Goal: Download file/media

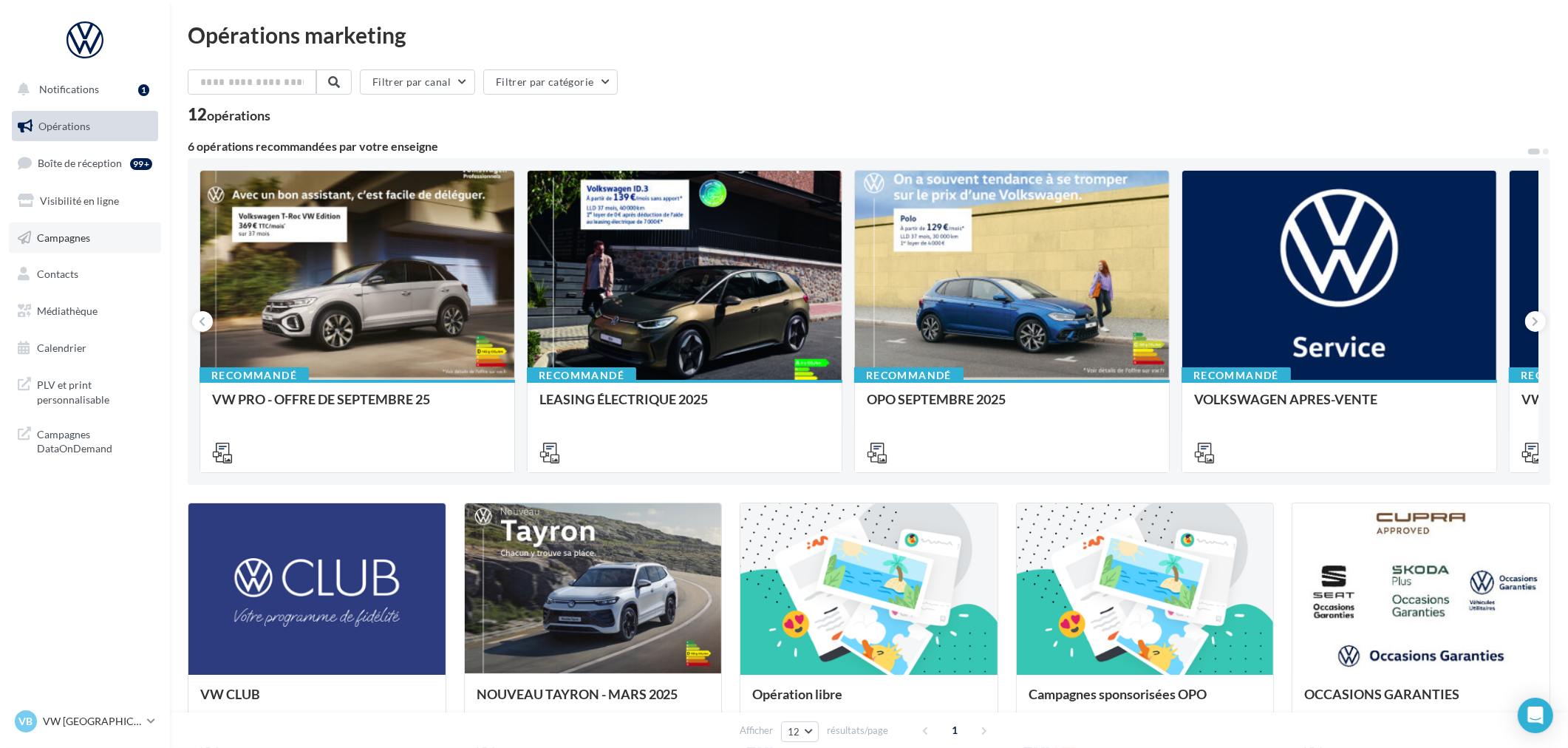
click at [62, 237] on span "Campagnes" at bounding box center [63, 237] width 53 height 13
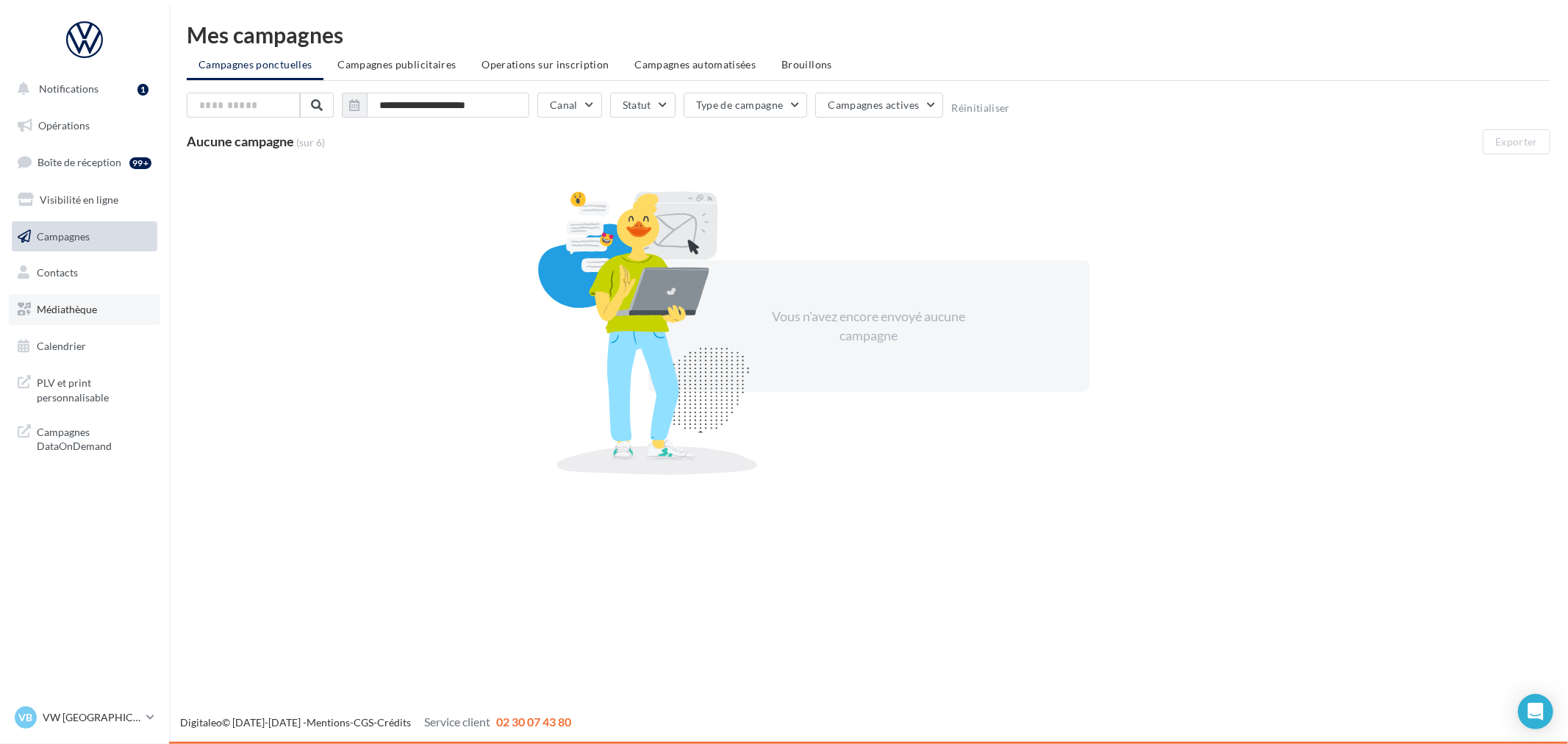
click at [98, 300] on link "Médiathèque" at bounding box center [84, 309] width 152 height 31
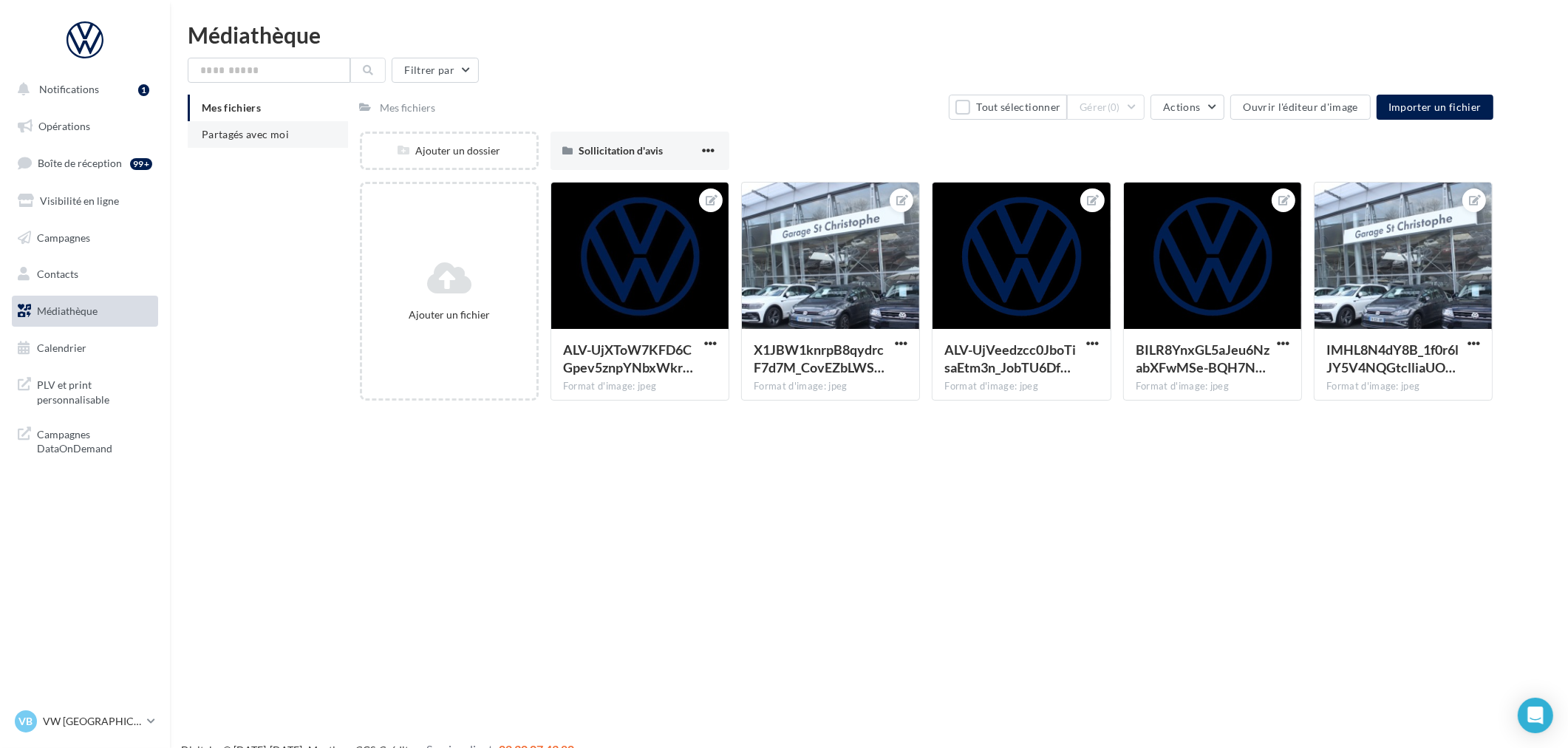
click at [286, 137] on span "Partagés avec moi" at bounding box center [245, 134] width 87 height 13
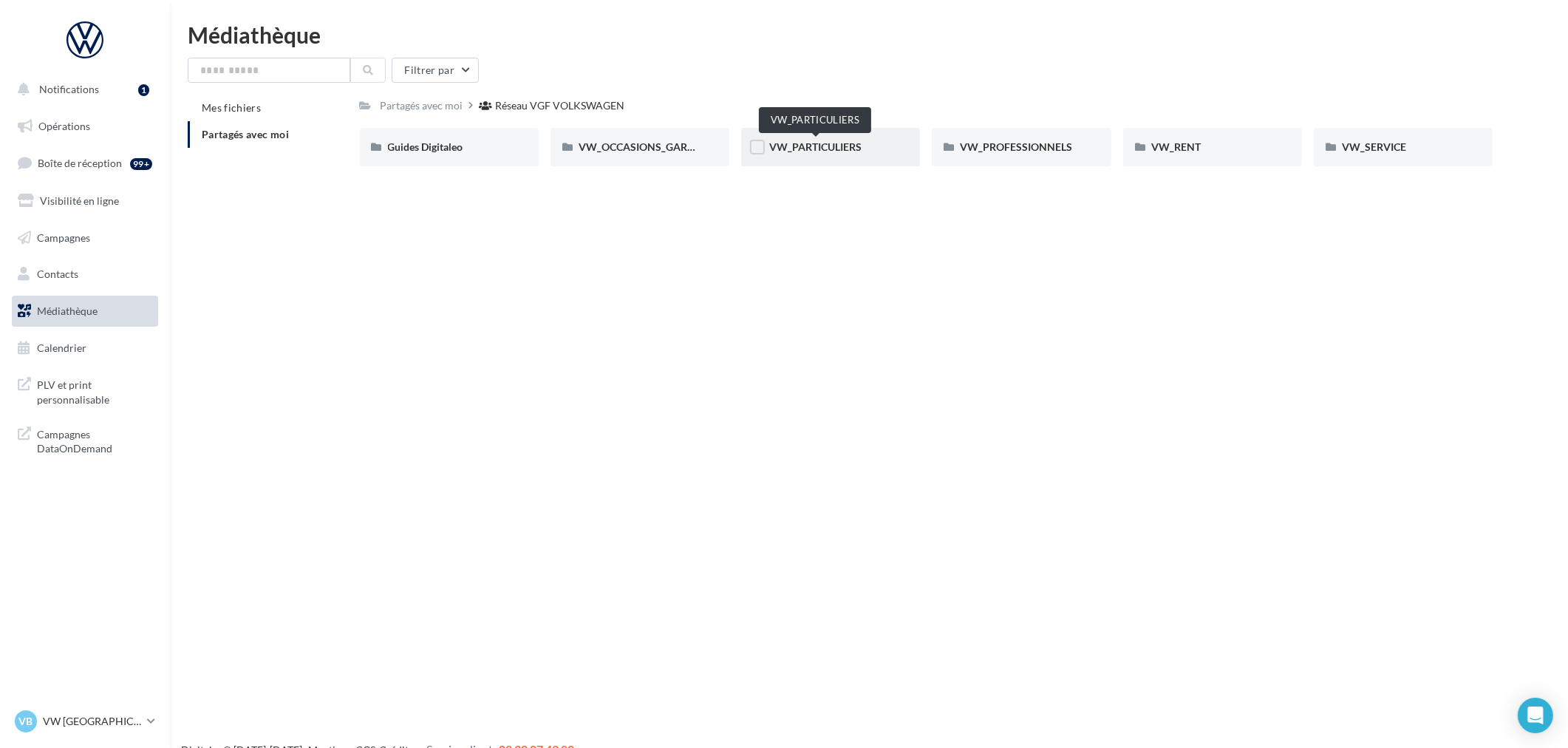
click at [845, 152] on span "VW_PARTICULIERS" at bounding box center [815, 147] width 93 height 13
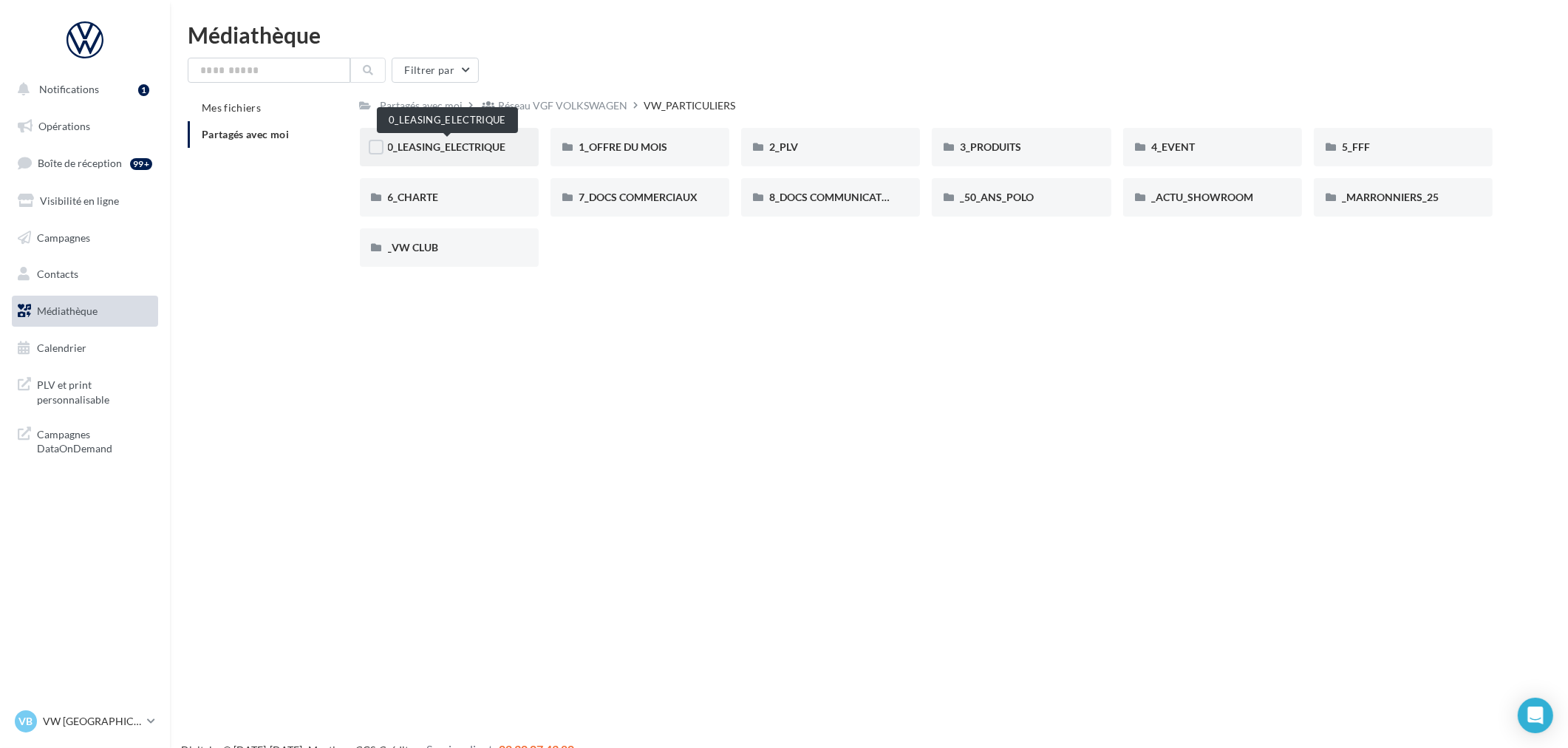
click at [483, 151] on span "0_LEASING_ELECTRIQUE" at bounding box center [447, 147] width 118 height 13
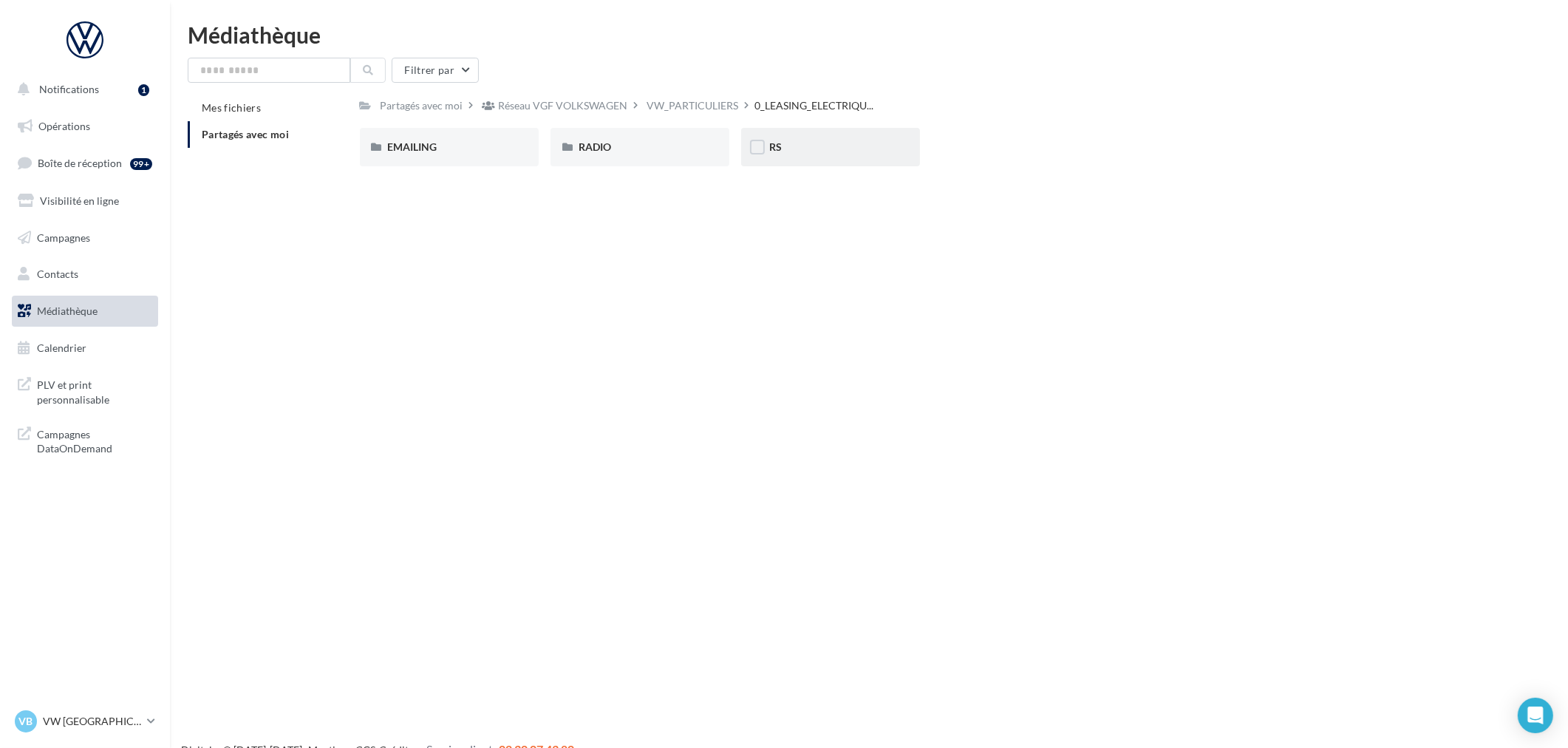
click at [808, 142] on div "RS" at bounding box center [830, 147] width 123 height 15
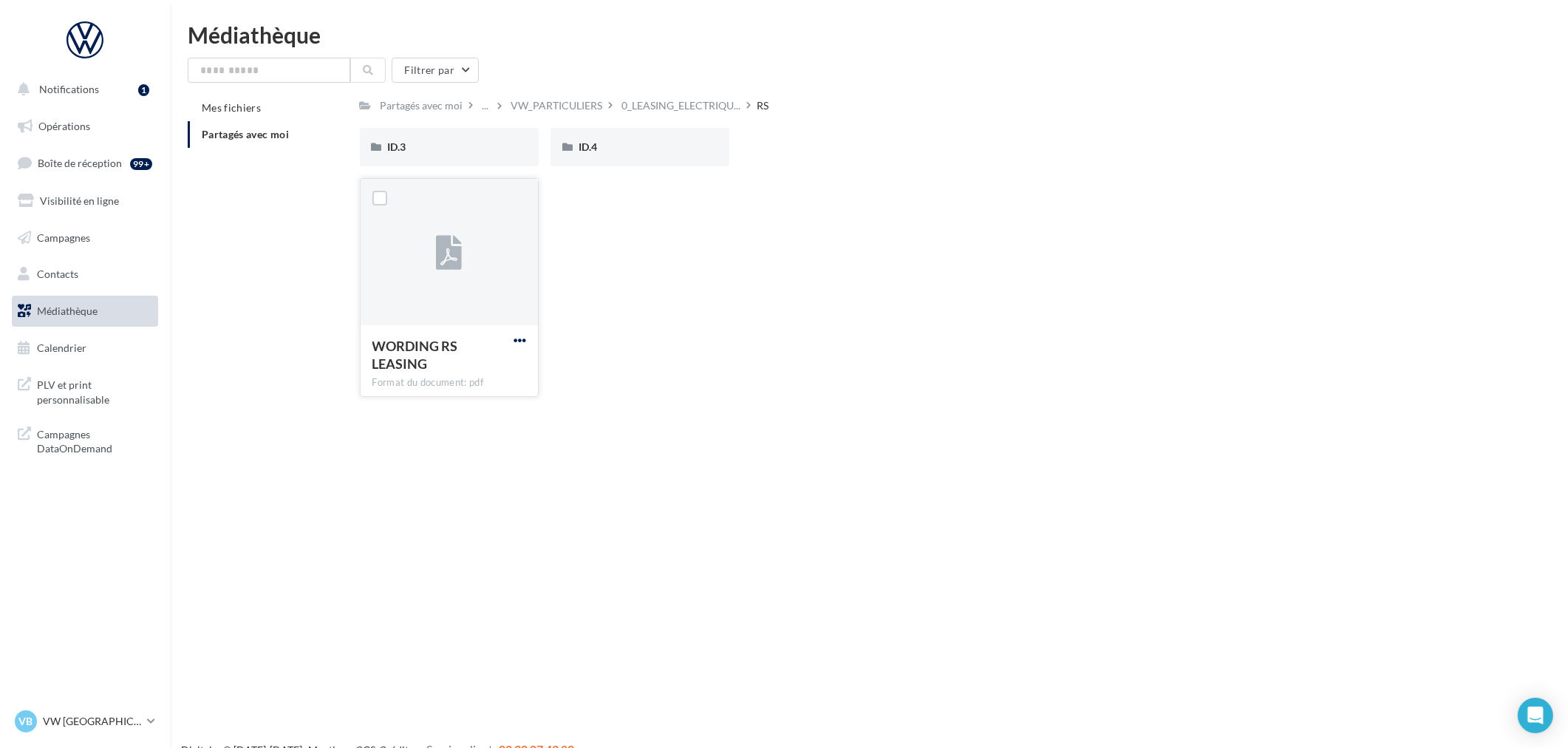
click at [518, 340] on span "button" at bounding box center [520, 341] width 13 height 13
click at [474, 368] on button "Télécharger" at bounding box center [455, 369] width 148 height 38
click at [526, 146] on div "ID.3" at bounding box center [449, 147] width 179 height 38
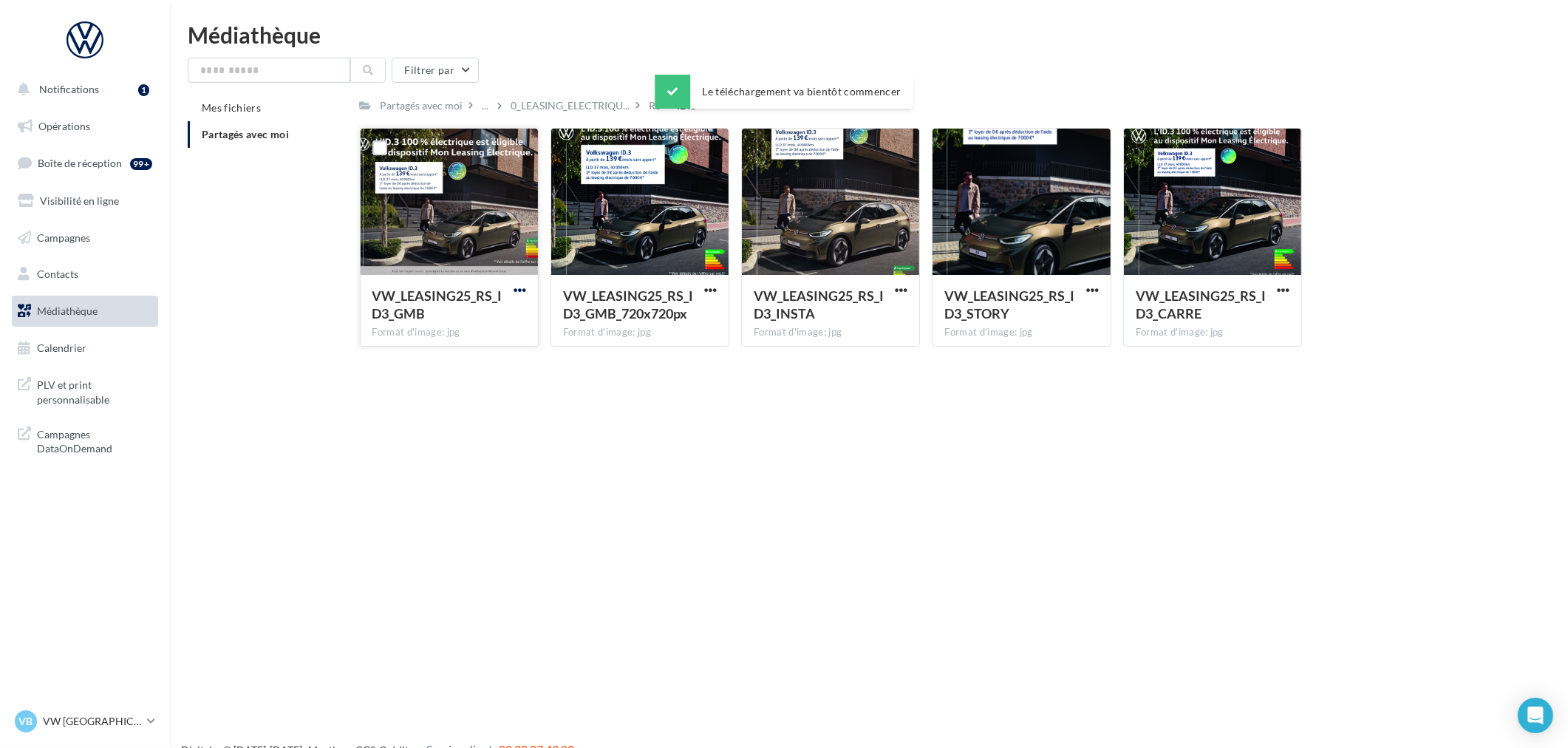
click at [518, 288] on span "button" at bounding box center [520, 290] width 13 height 13
click at [380, 151] on label at bounding box center [380, 148] width 15 height 15
click at [575, 152] on label at bounding box center [570, 148] width 15 height 15
click at [766, 140] on div at bounding box center [761, 148] width 15 height 15
click at [953, 143] on label at bounding box center [951, 148] width 15 height 15
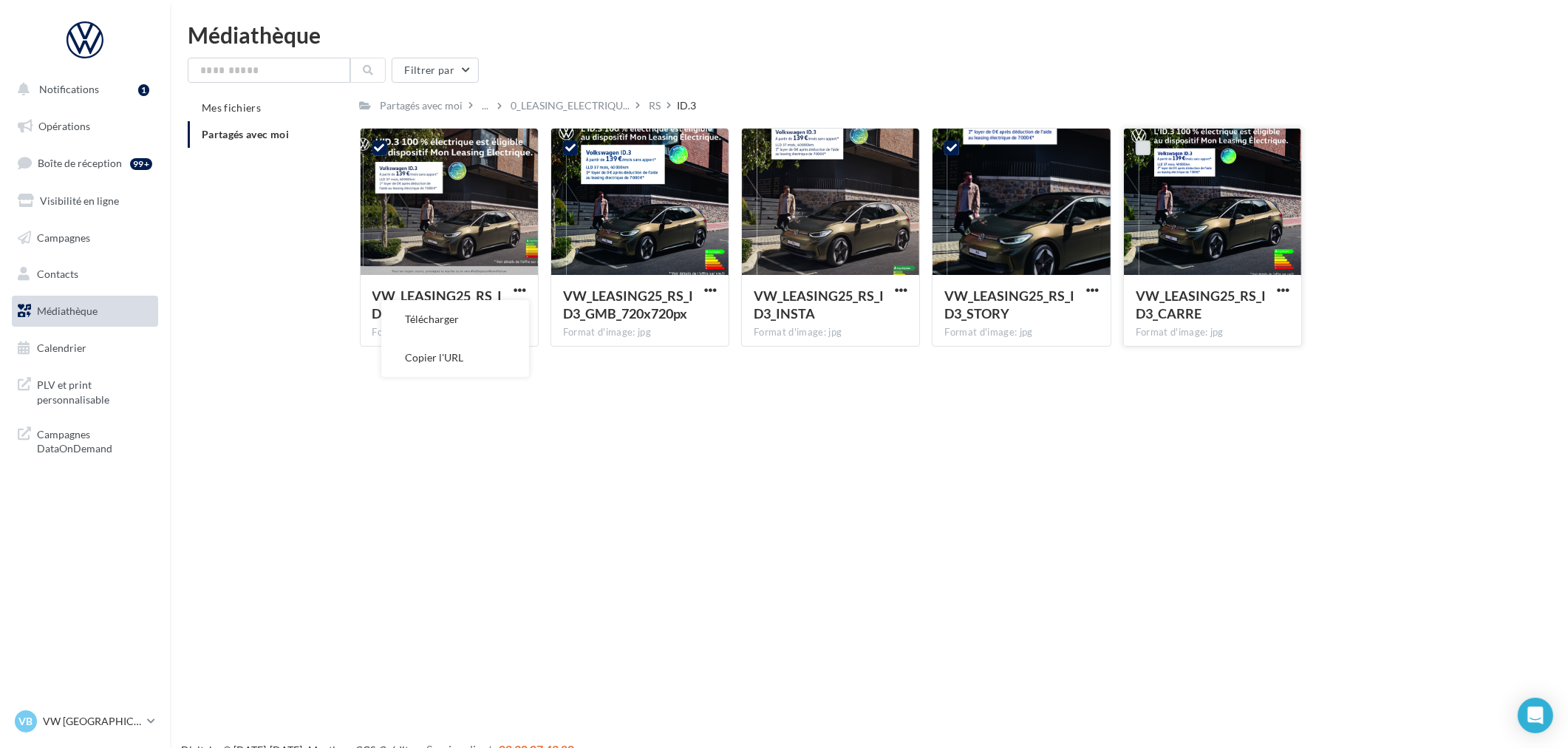
click at [1137, 142] on label at bounding box center [1143, 148] width 15 height 15
click at [743, 154] on div at bounding box center [761, 148] width 38 height 38
click at [769, 144] on label at bounding box center [761, 148] width 15 height 15
click at [468, 321] on button "Télécharger" at bounding box center [455, 319] width 148 height 38
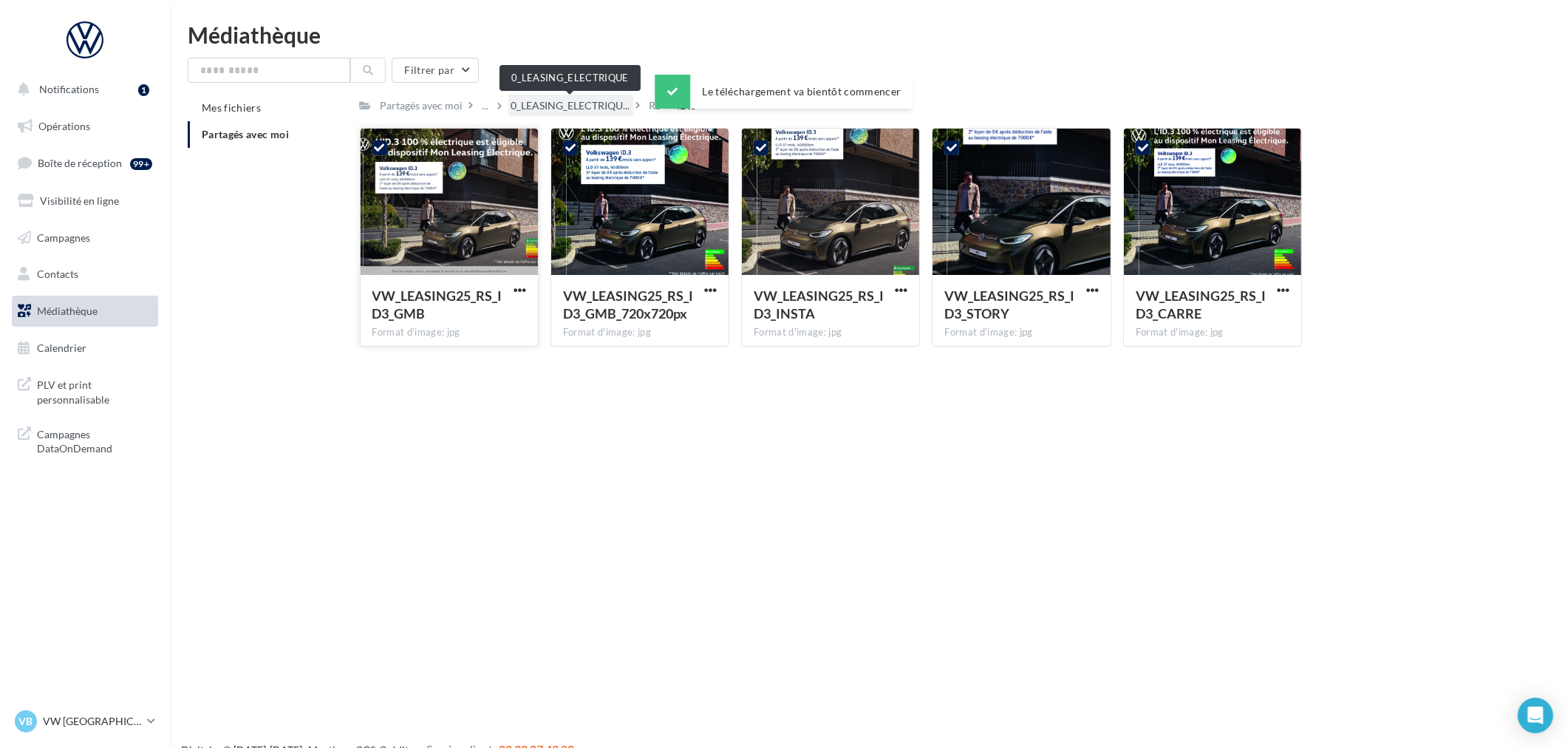
click at [584, 108] on span "0_LEASING_ELECTRIQU..." at bounding box center [570, 105] width 119 height 15
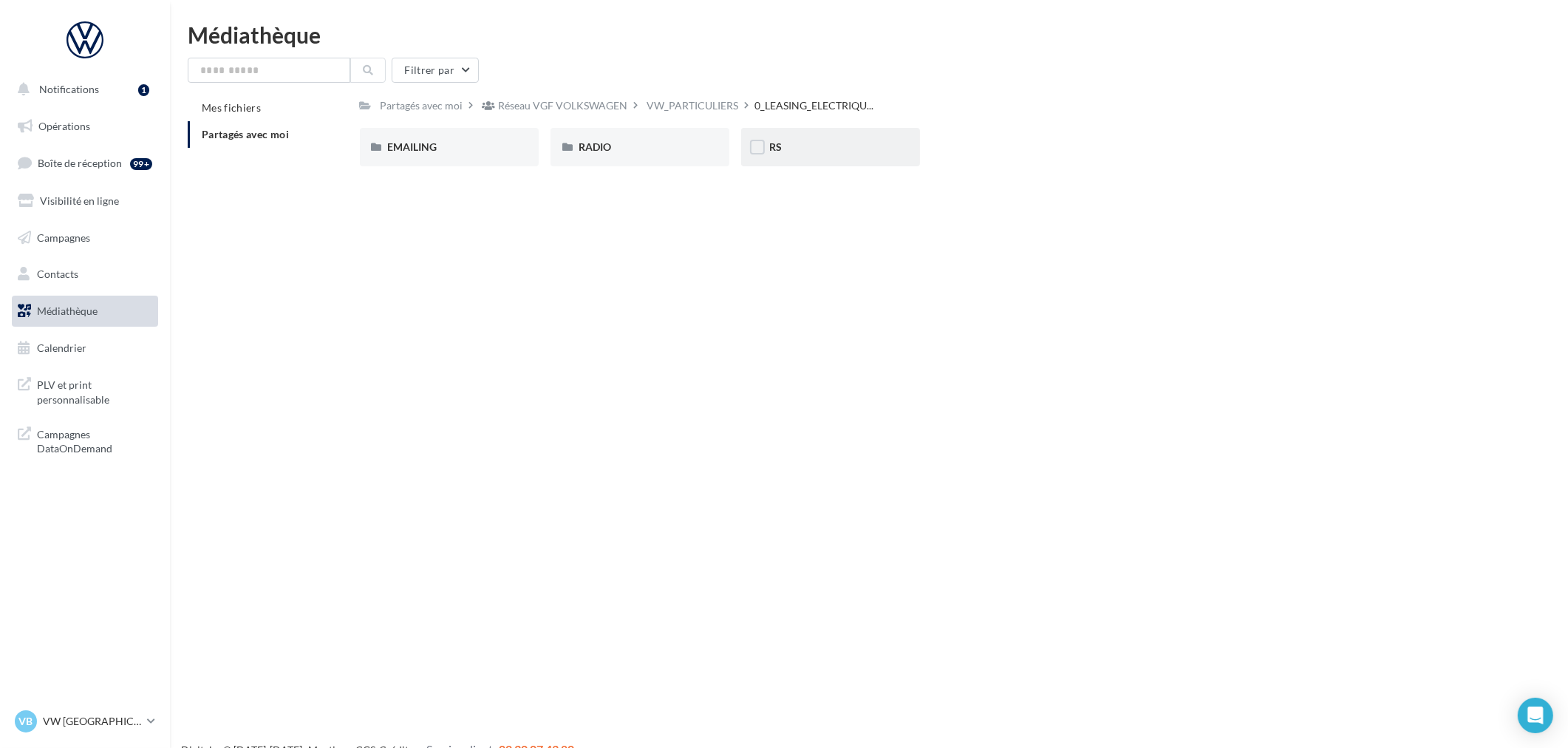
click at [817, 136] on div "RS" at bounding box center [830, 147] width 179 height 38
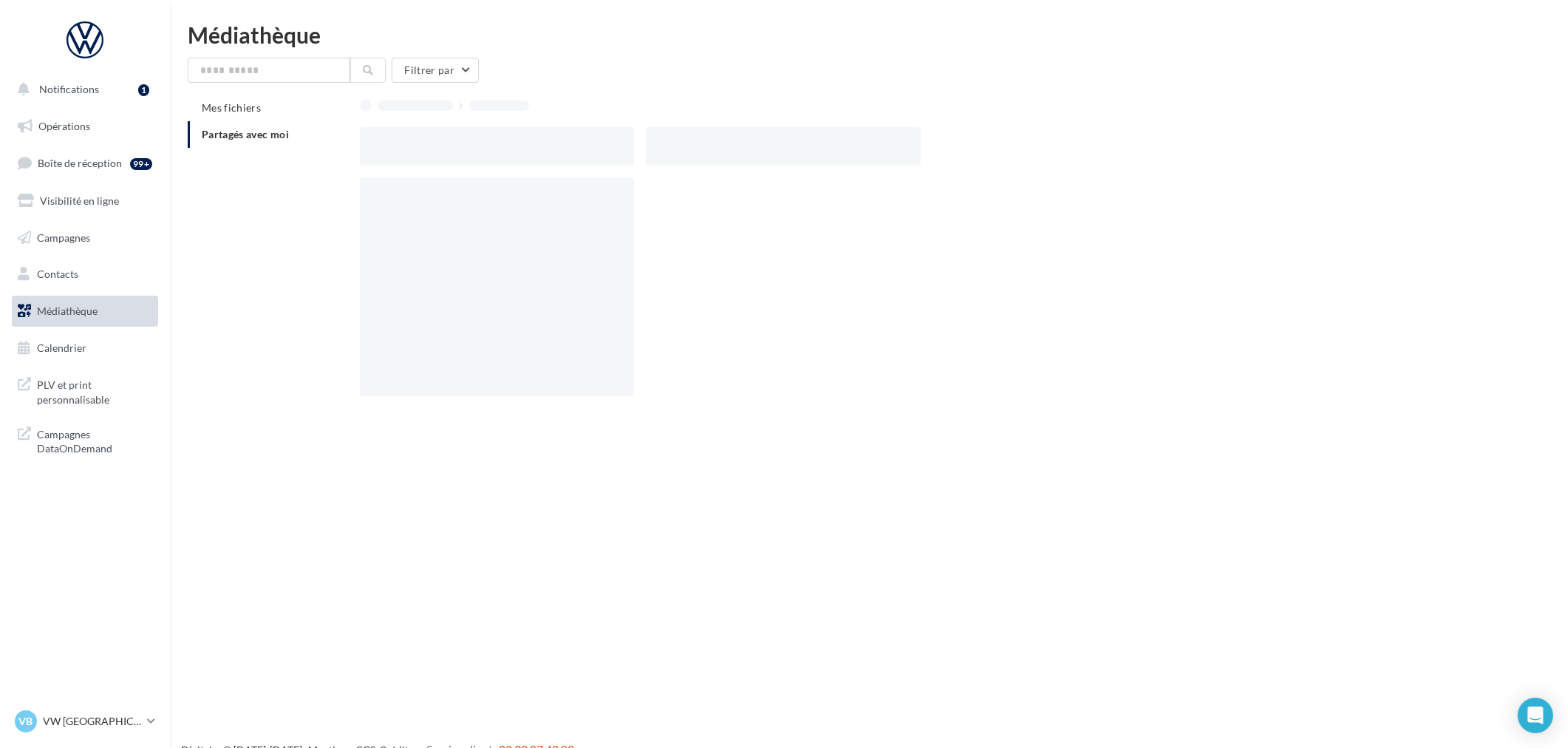
click at [817, 136] on div at bounding box center [783, 146] width 275 height 38
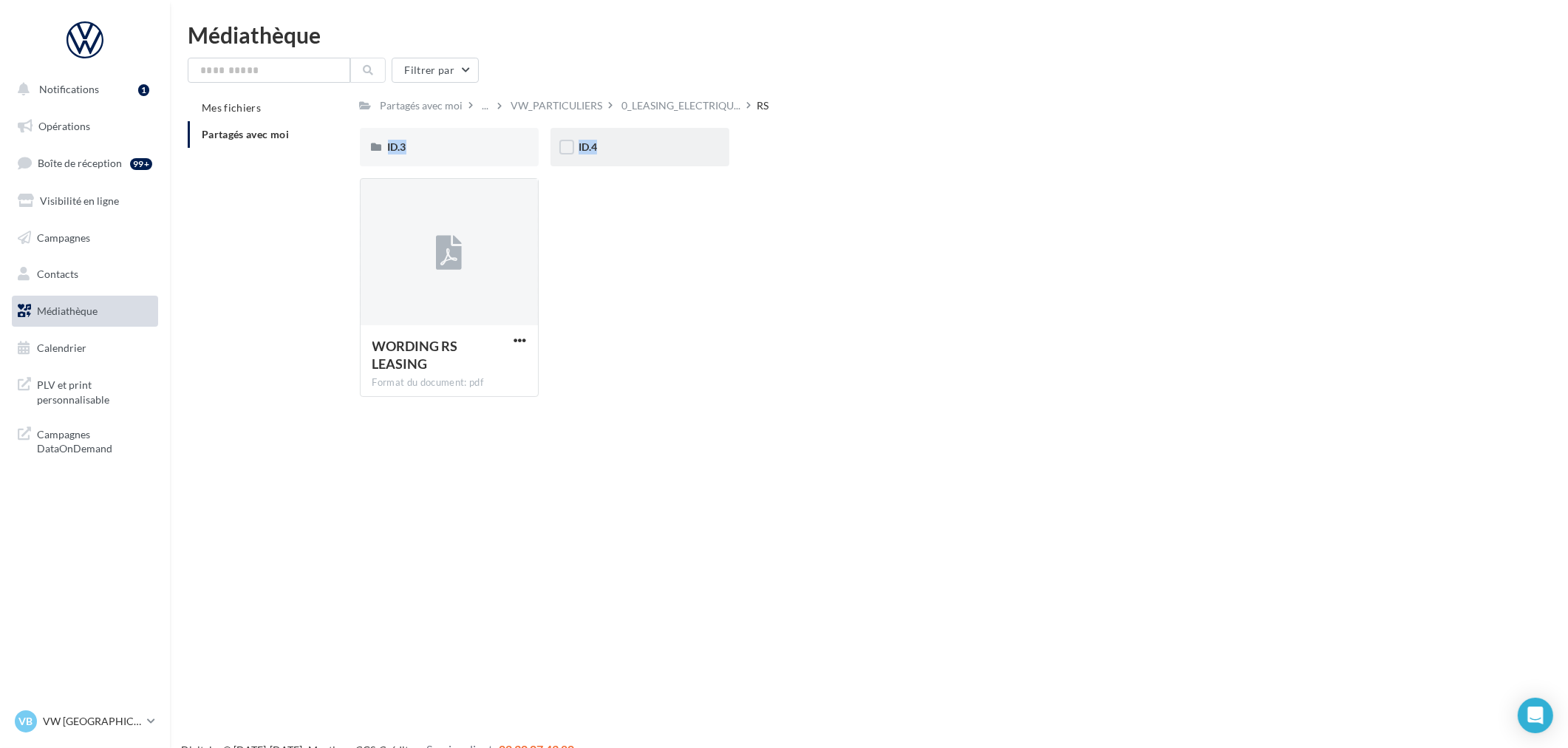
click at [662, 145] on div "ID.4" at bounding box center [640, 147] width 123 height 15
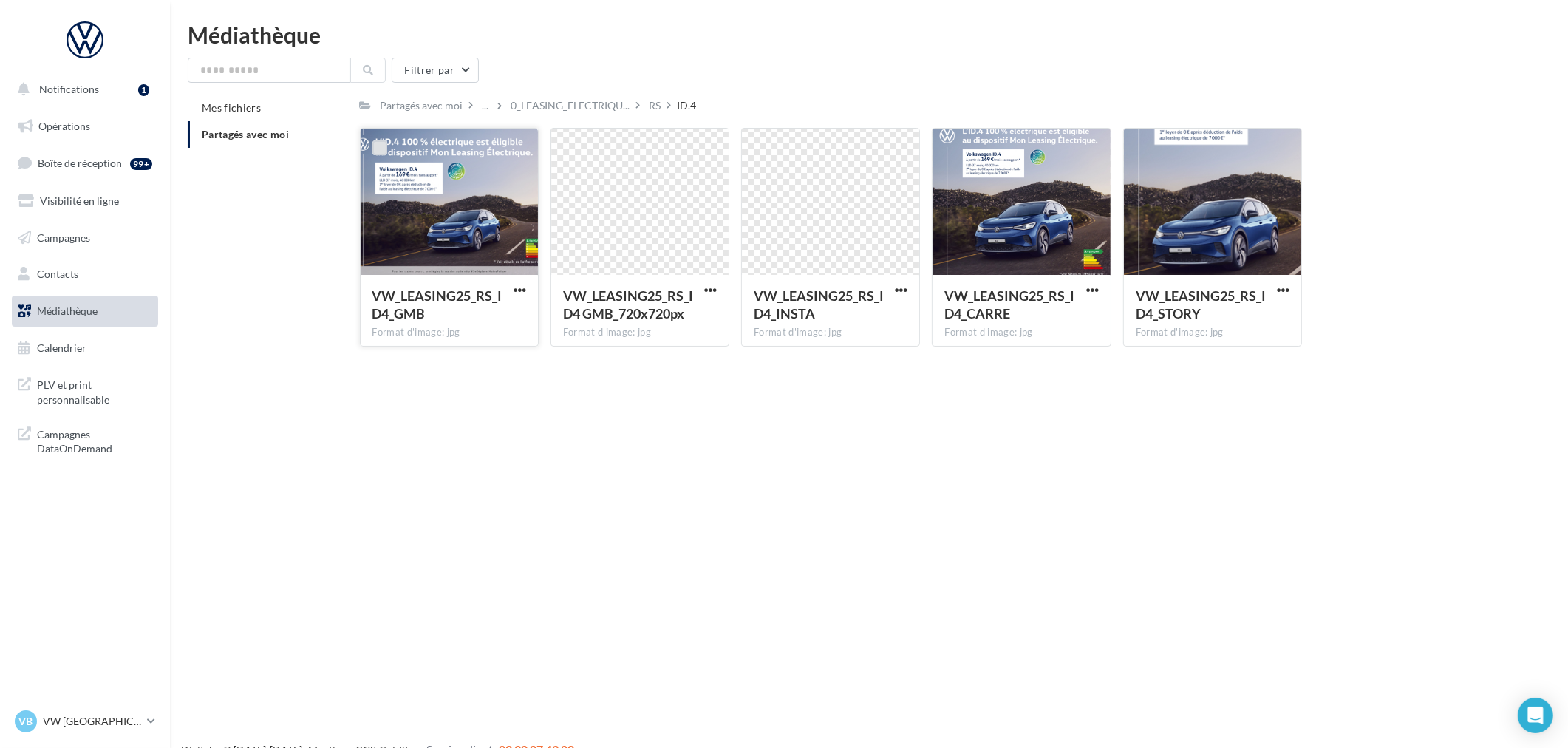
click at [376, 143] on label at bounding box center [380, 148] width 15 height 15
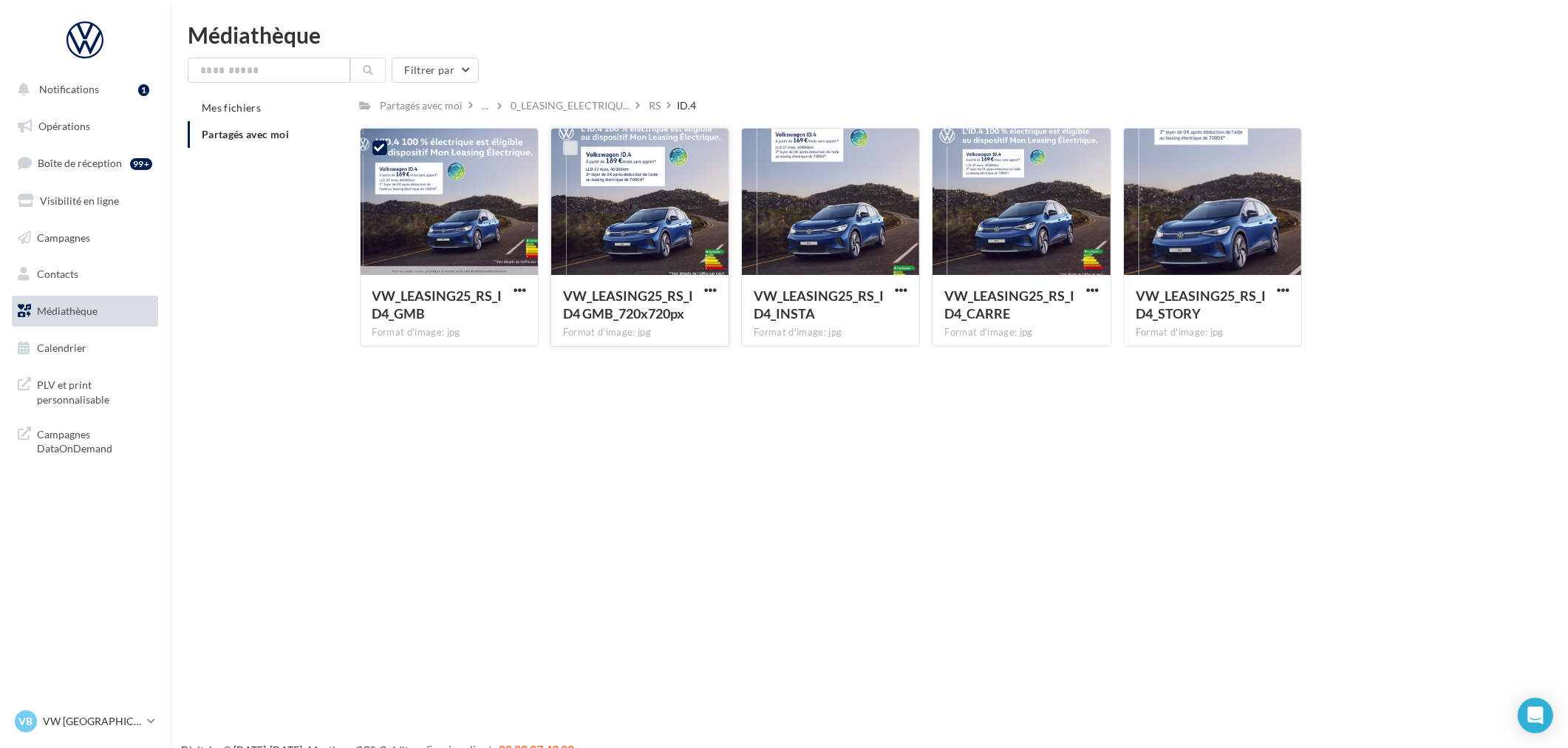
click at [571, 149] on label at bounding box center [570, 148] width 15 height 15
click at [756, 140] on label at bounding box center [761, 148] width 15 height 15
click at [951, 156] on div at bounding box center [951, 149] width 15 height 18
click at [1141, 149] on label at bounding box center [1143, 148] width 15 height 15
click at [950, 144] on label at bounding box center [951, 148] width 15 height 15
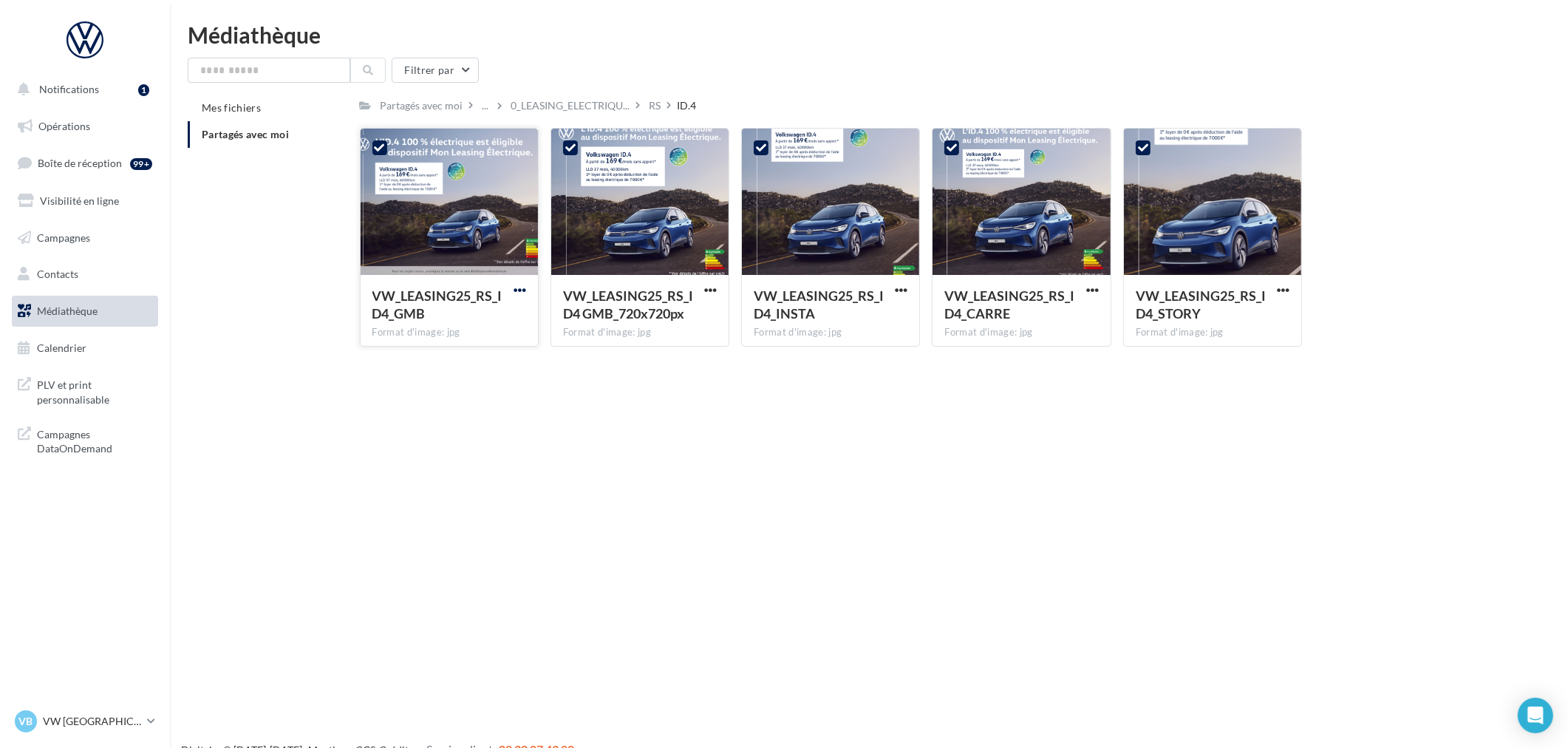
click at [523, 285] on span "button" at bounding box center [520, 290] width 13 height 13
click at [477, 319] on button "Télécharger" at bounding box center [455, 319] width 148 height 38
click at [908, 289] on button "button" at bounding box center [900, 291] width 18 height 15
click at [841, 316] on button "Télécharger" at bounding box center [836, 319] width 148 height 38
click at [566, 99] on span "0_LEASING_ELECTRIQU..." at bounding box center [570, 105] width 119 height 15
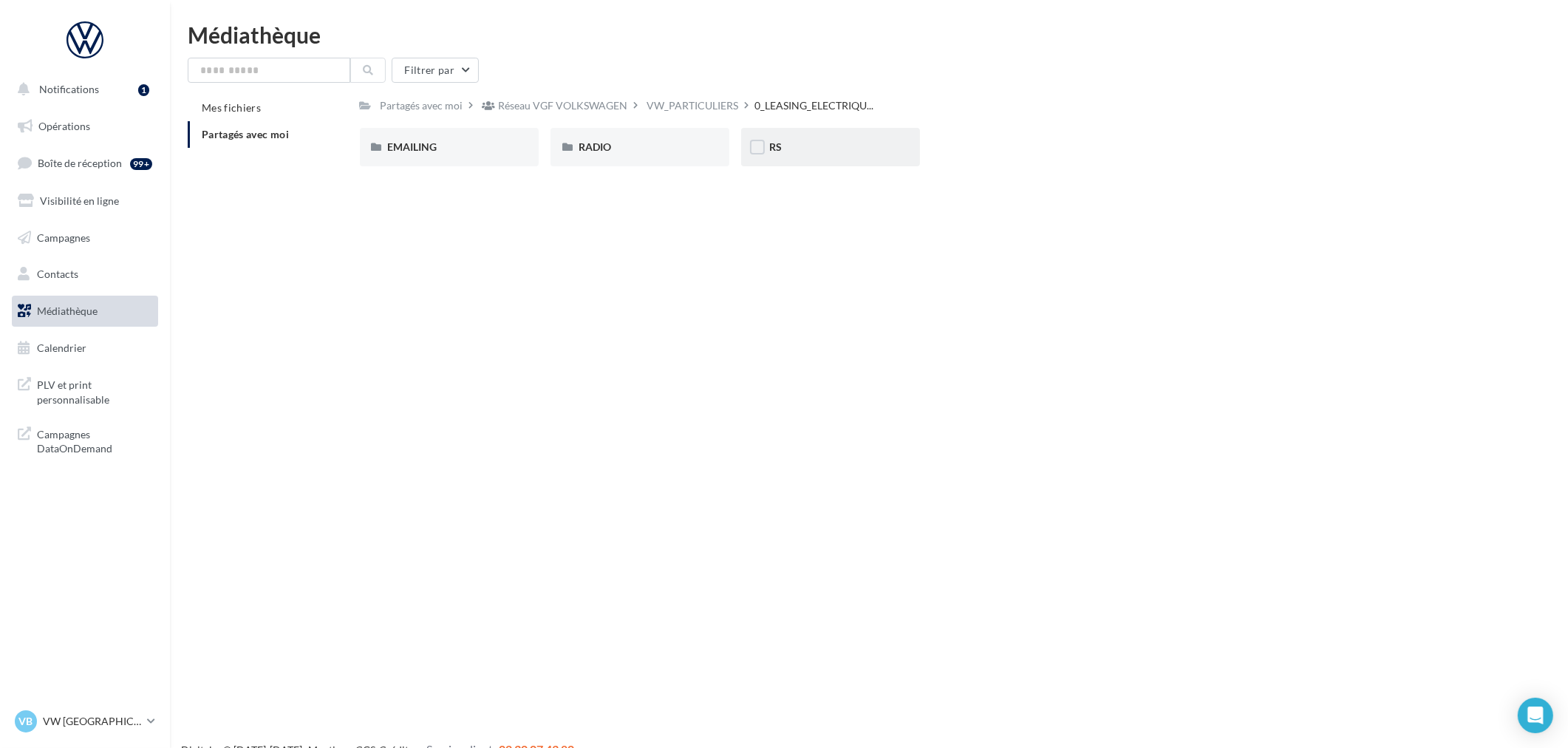
click at [804, 150] on div "RS" at bounding box center [830, 147] width 123 height 15
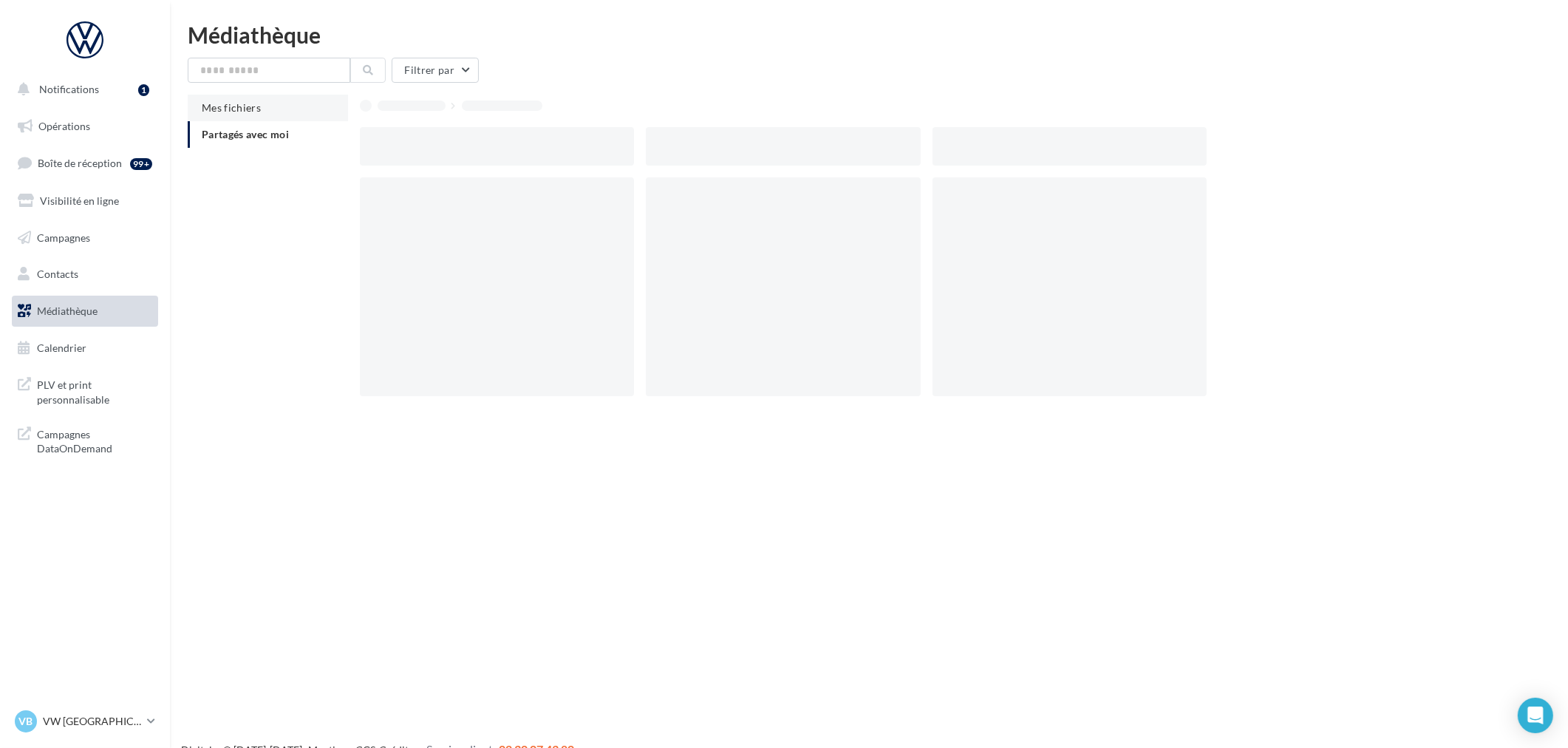
click at [216, 112] on span "Mes fichiers" at bounding box center [231, 108] width 59 height 13
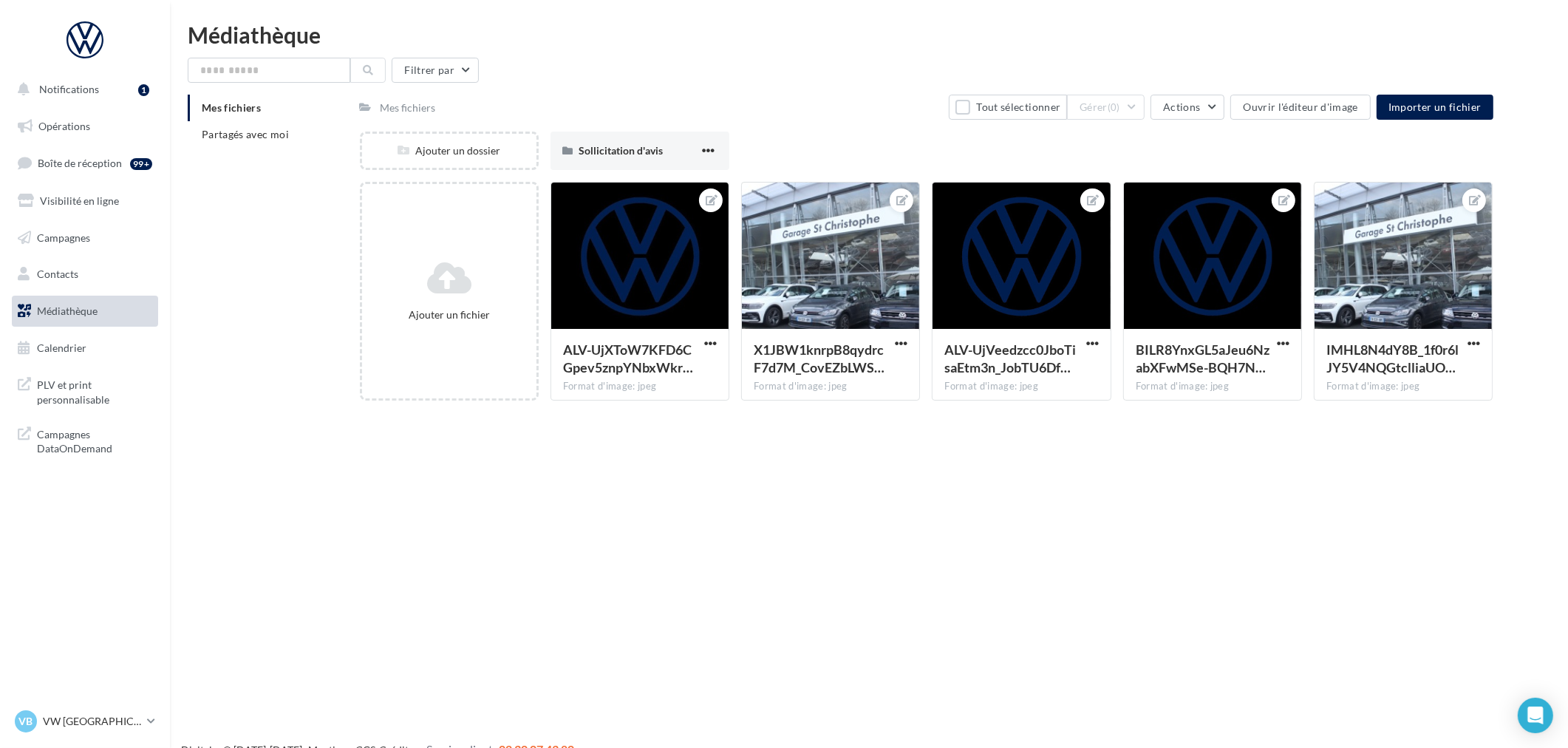
click at [250, 148] on div "Mes fichiers Partagés avec moi" at bounding box center [274, 128] width 172 height 65
click at [215, 125] on li "Partagés avec moi" at bounding box center [267, 134] width 160 height 26
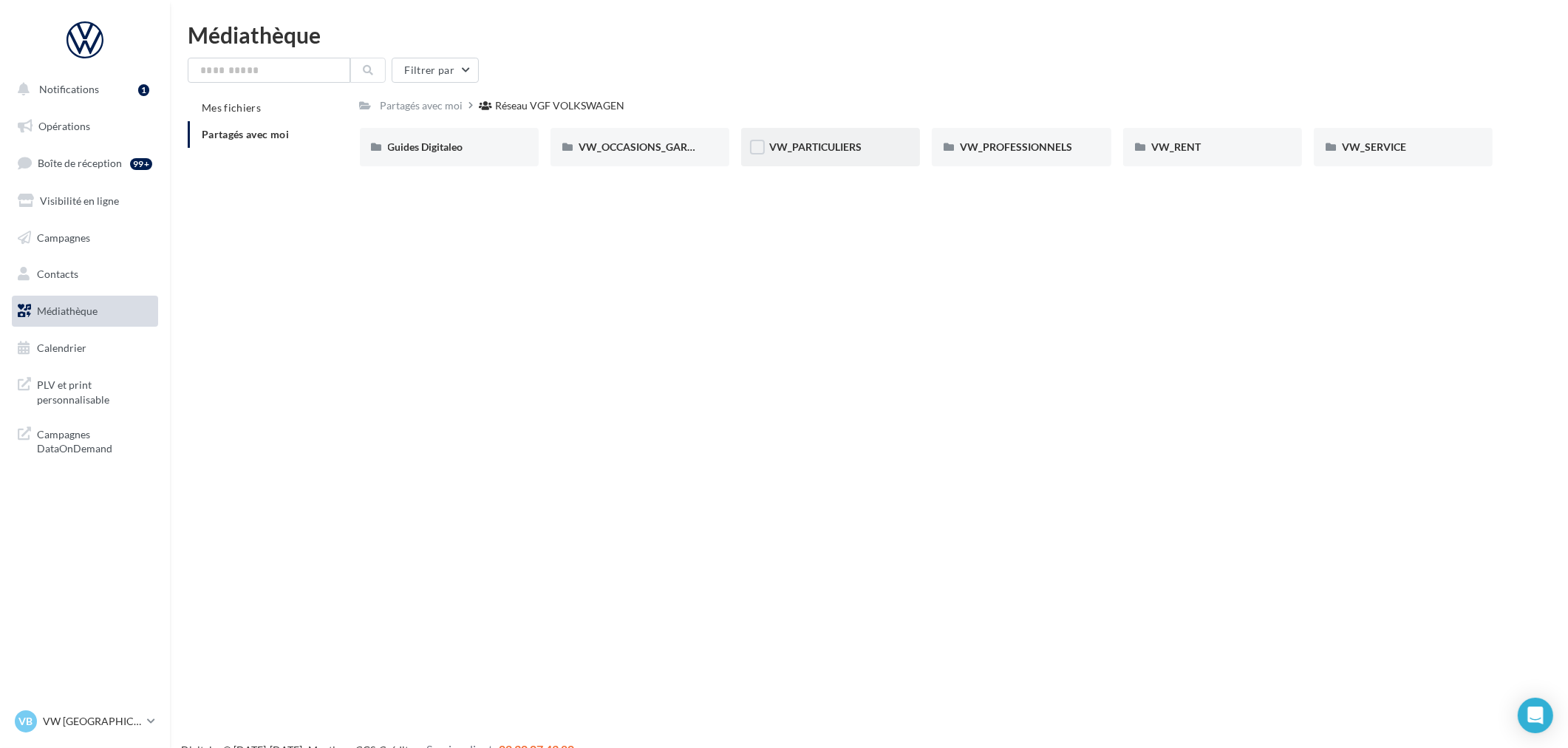
click at [845, 156] on div "VW_PARTICULIERS" at bounding box center [830, 147] width 179 height 38
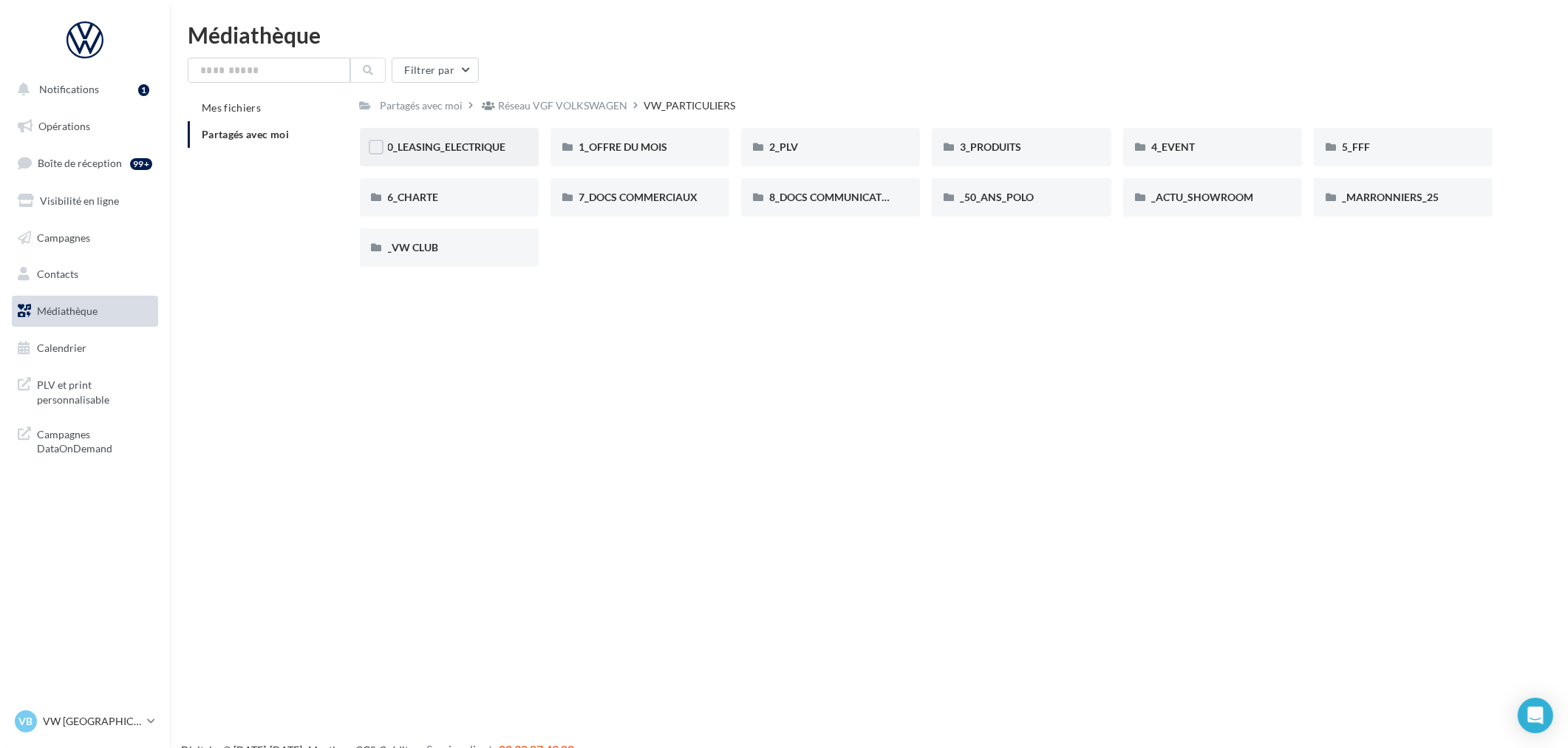
click at [455, 152] on div "0_LEASING_ELECTRIQUE" at bounding box center [449, 147] width 123 height 15
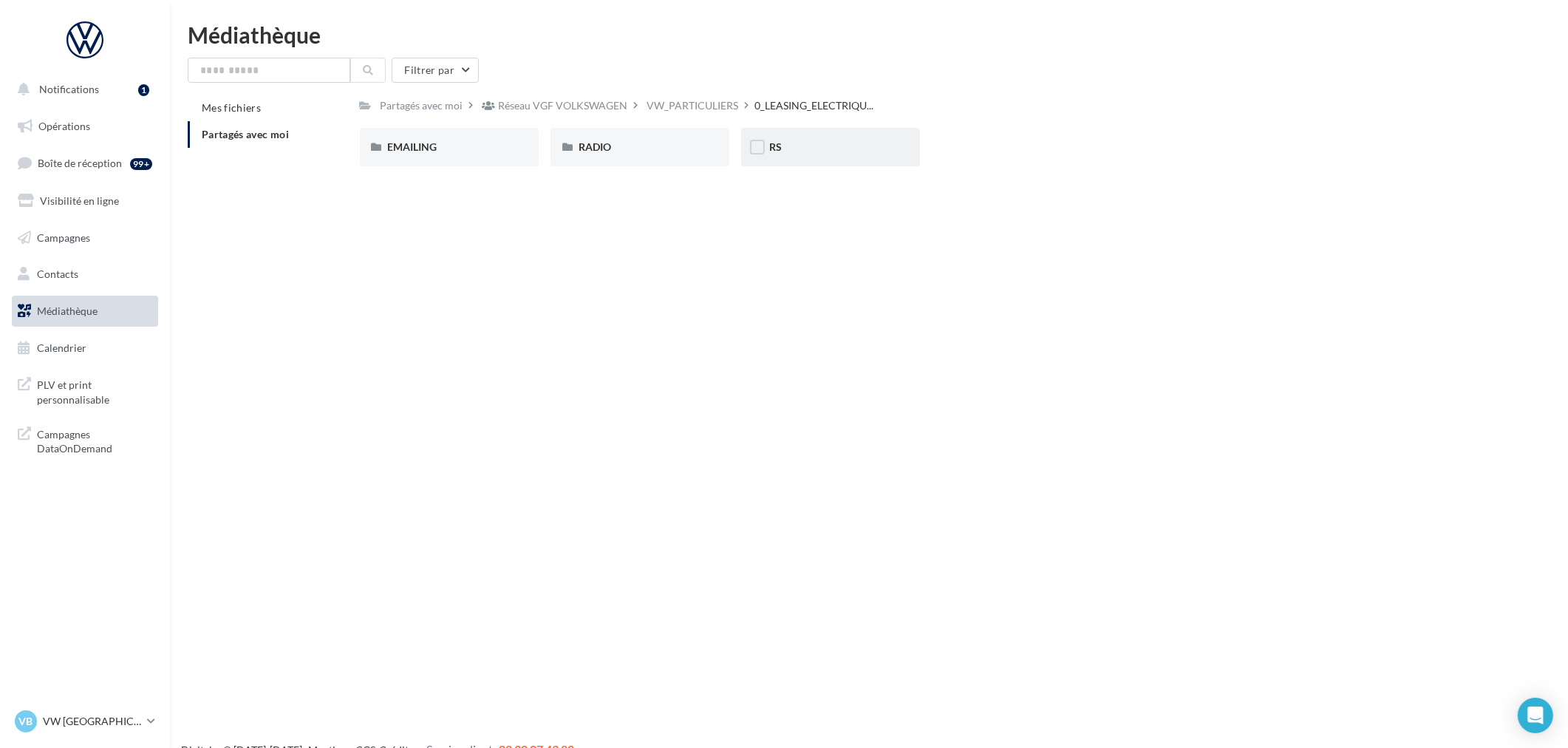
click at [816, 152] on div "RS" at bounding box center [830, 147] width 123 height 15
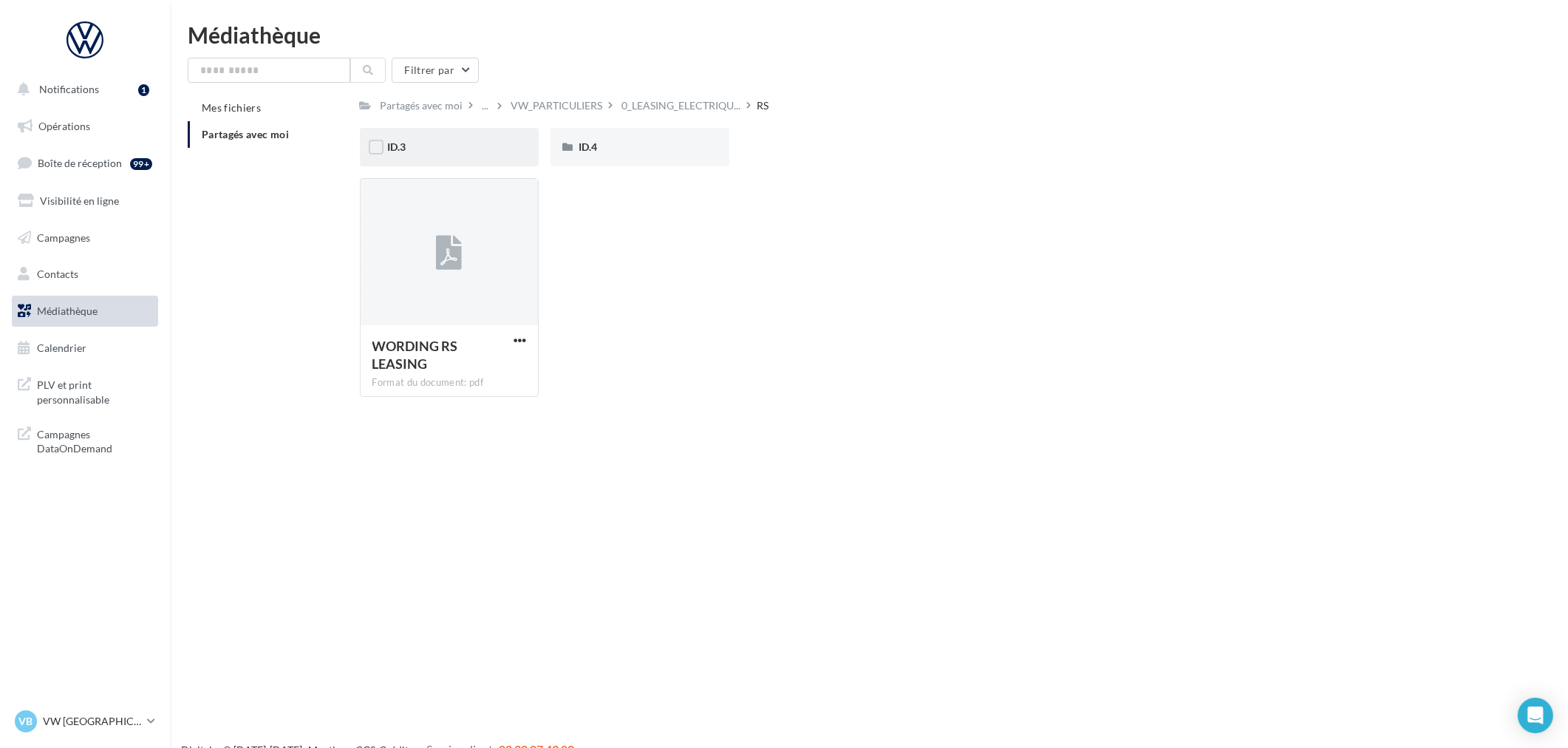
click at [448, 154] on div "ID.3" at bounding box center [449, 147] width 179 height 38
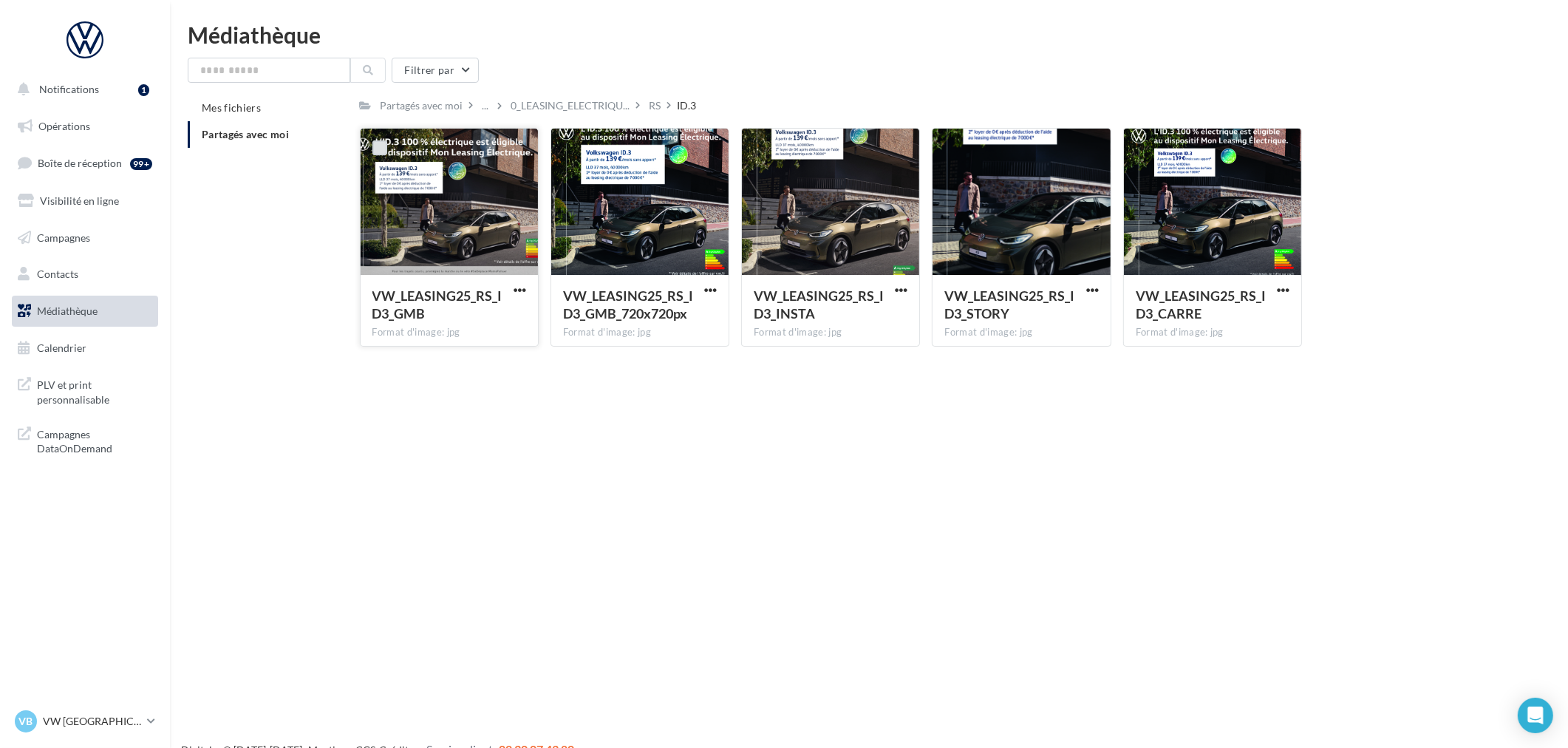
click at [380, 140] on label at bounding box center [380, 148] width 15 height 15
click at [762, 141] on label at bounding box center [761, 148] width 15 height 15
click at [374, 154] on label at bounding box center [380, 148] width 15 height 15
click at [898, 289] on span "button" at bounding box center [901, 290] width 13 height 13
click at [843, 311] on button "Télécharger" at bounding box center [836, 319] width 148 height 38
